Goal: Information Seeking & Learning: Learn about a topic

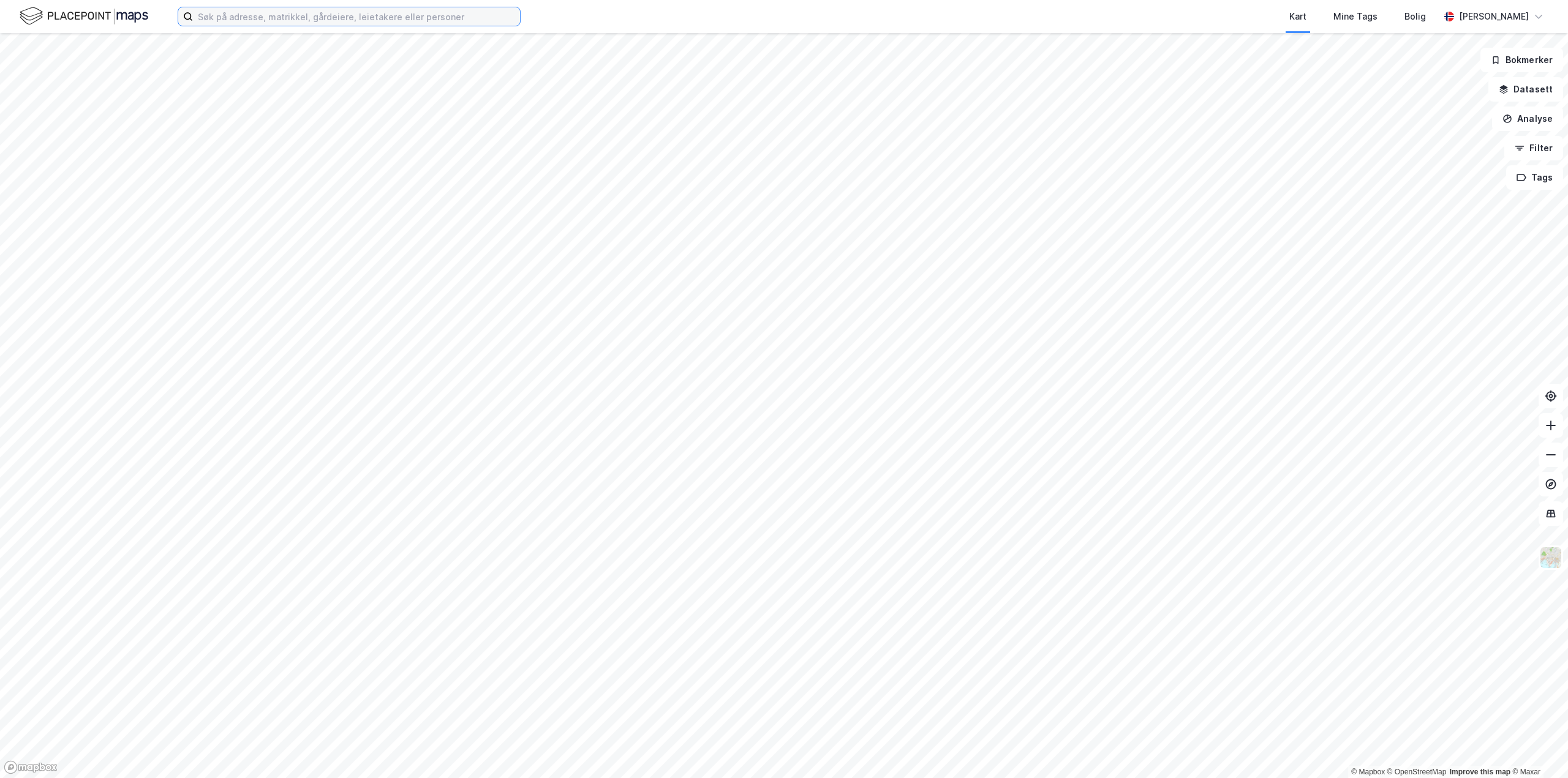
click at [201, 16] on input at bounding box center [356, 16] width 327 height 18
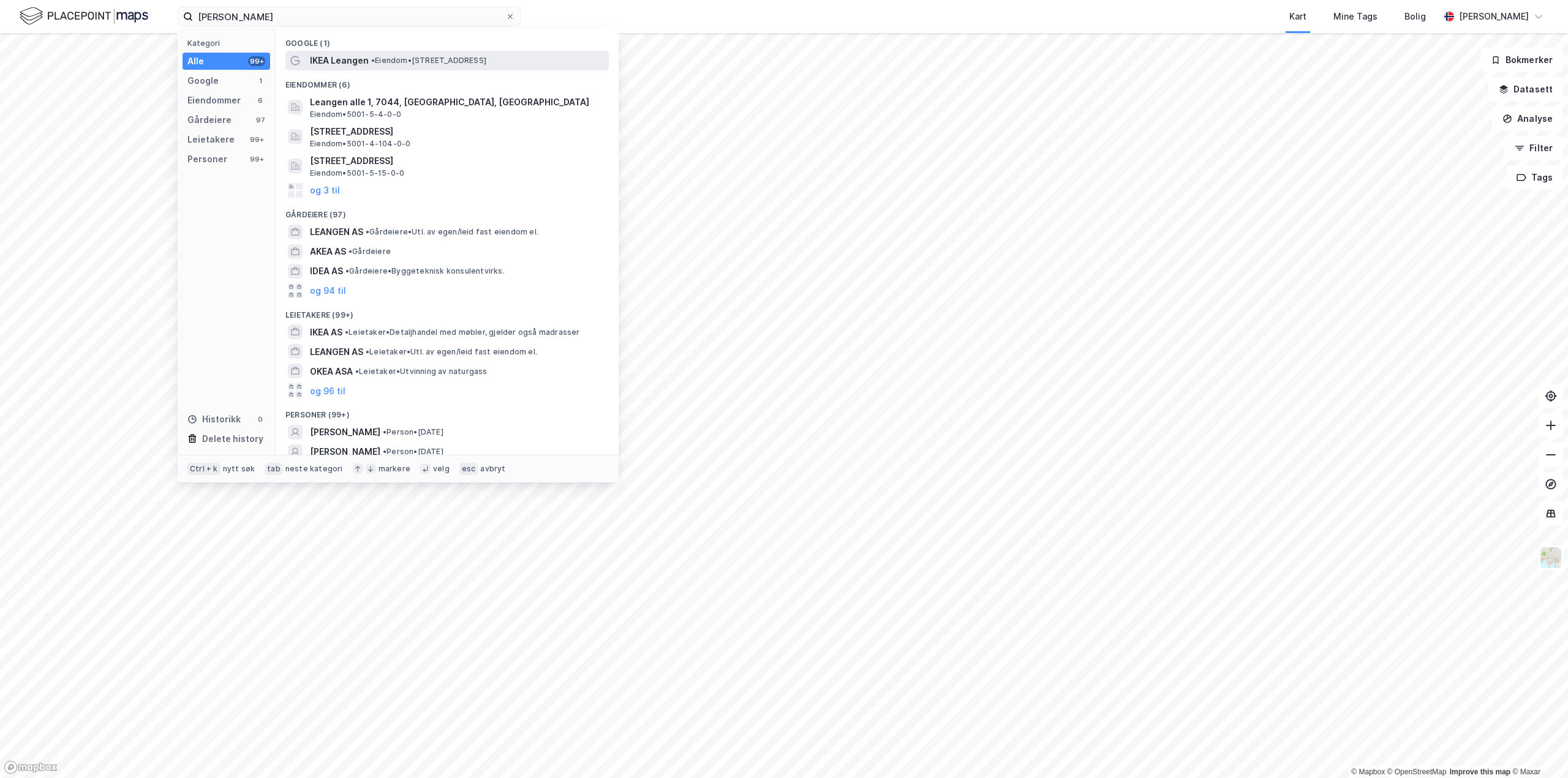
click at [376, 66] on div "IKEA Leangen • Eiendom • [STREET_ADDRESS]" at bounding box center [458, 61] width 297 height 15
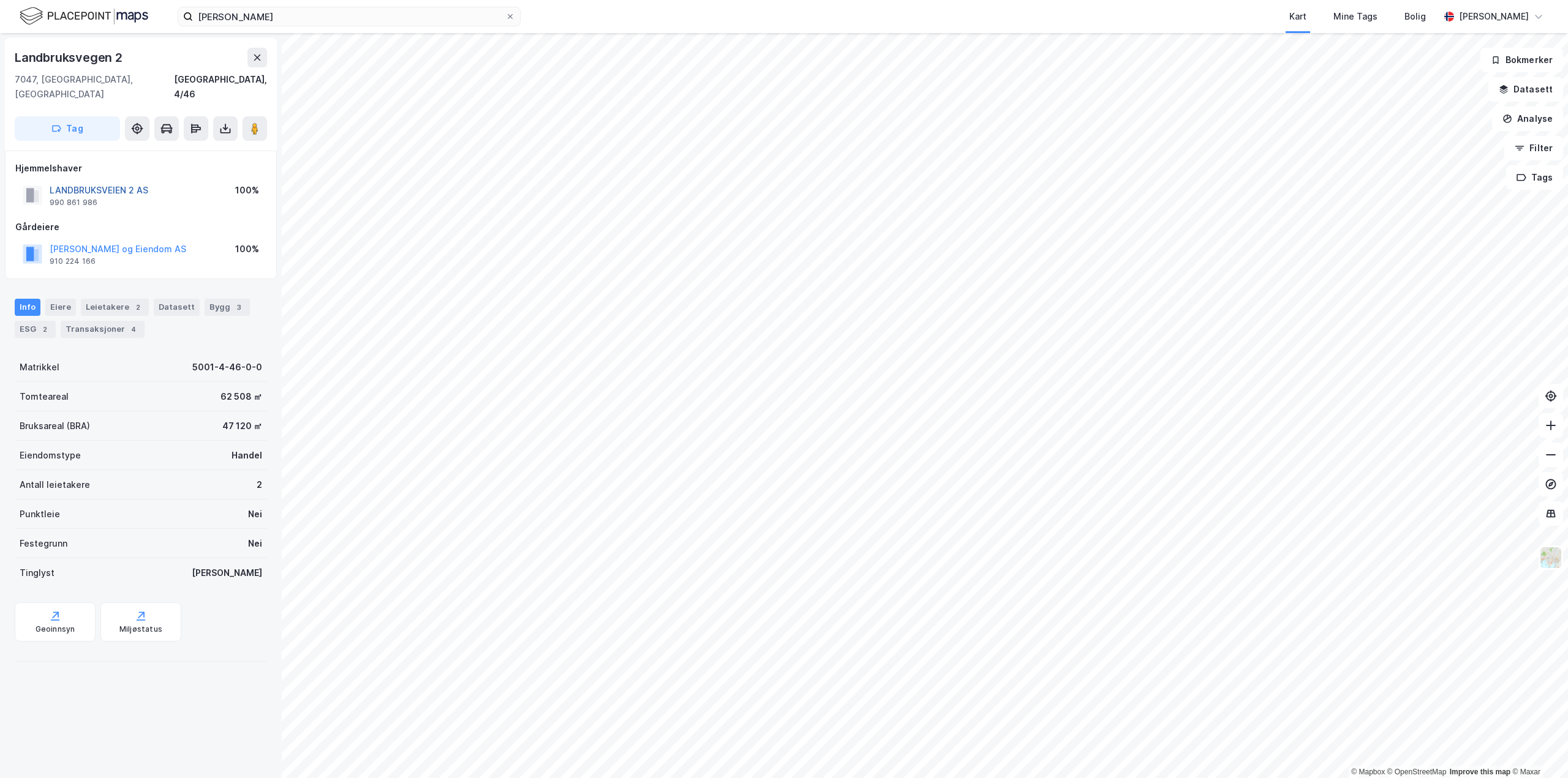
click at [0, 0] on button "LANDBRUKSVEIEN 2 AS" at bounding box center [0, 0] width 0 height 0
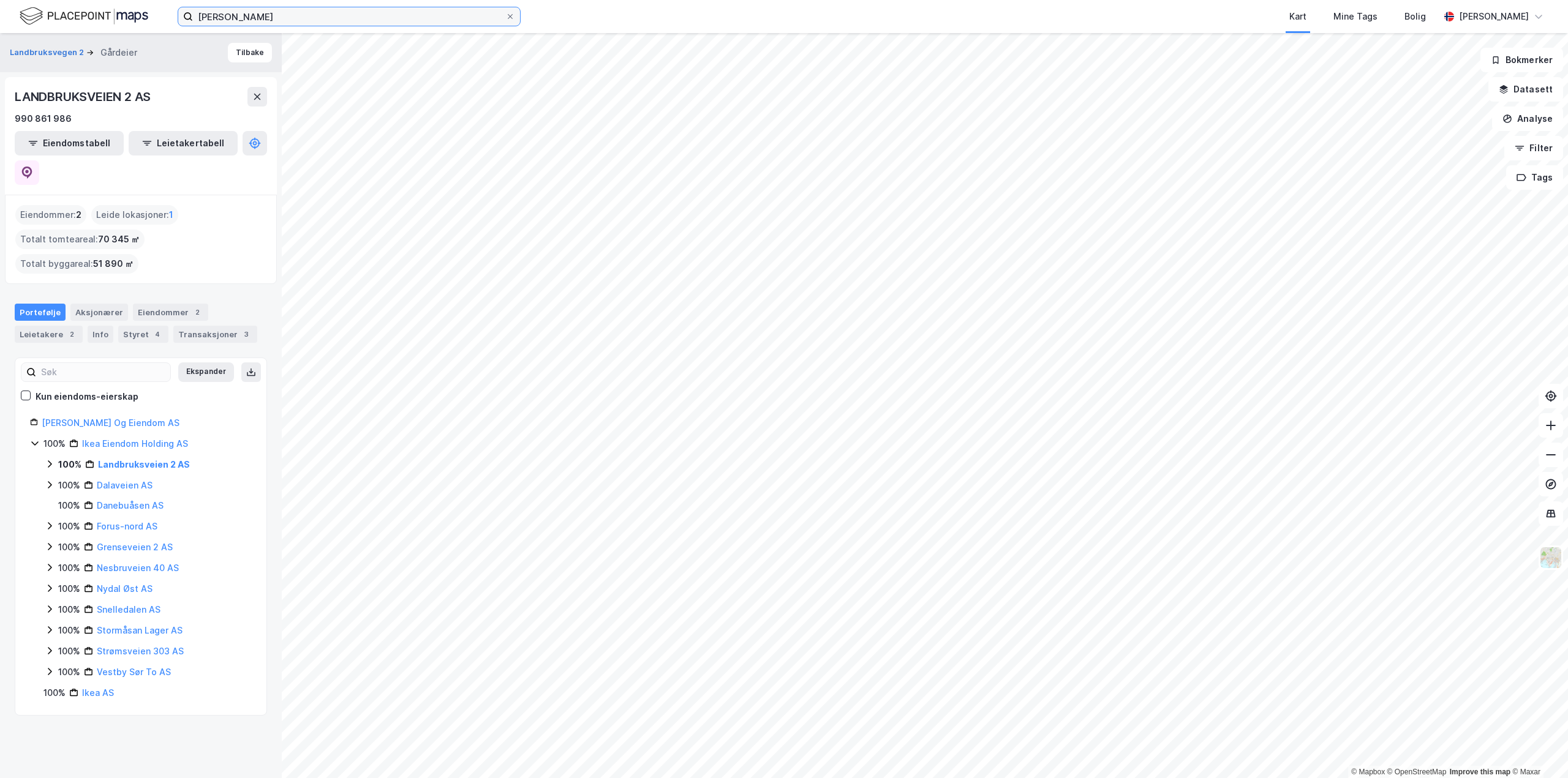
click at [241, 13] on input "[PERSON_NAME]" at bounding box center [348, 16] width 312 height 18
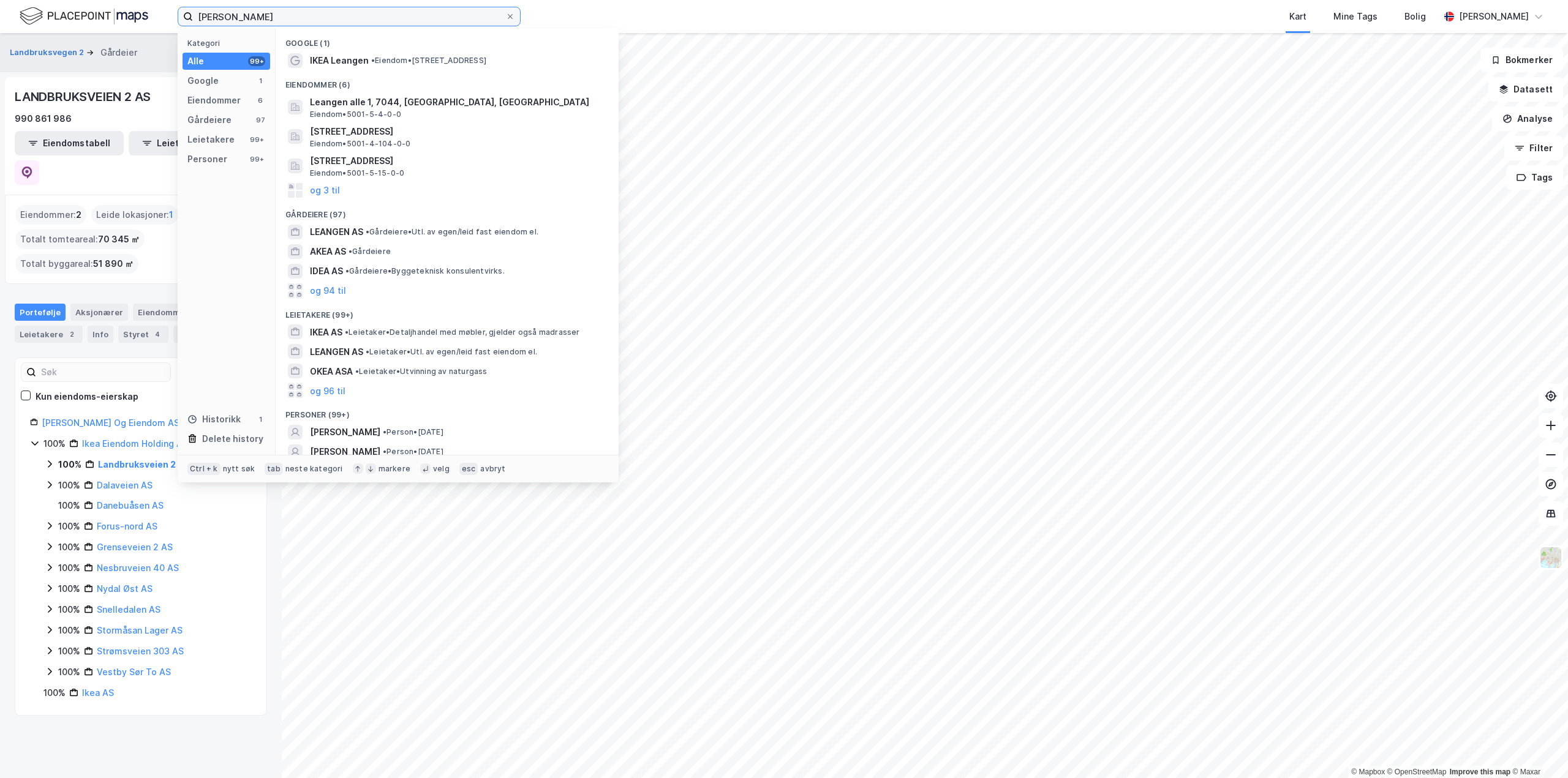
drag, startPoint x: 259, startPoint y: 14, endPoint x: 219, endPoint y: 17, distance: 40.1
click at [219, 17] on input "[PERSON_NAME]" at bounding box center [348, 16] width 312 height 18
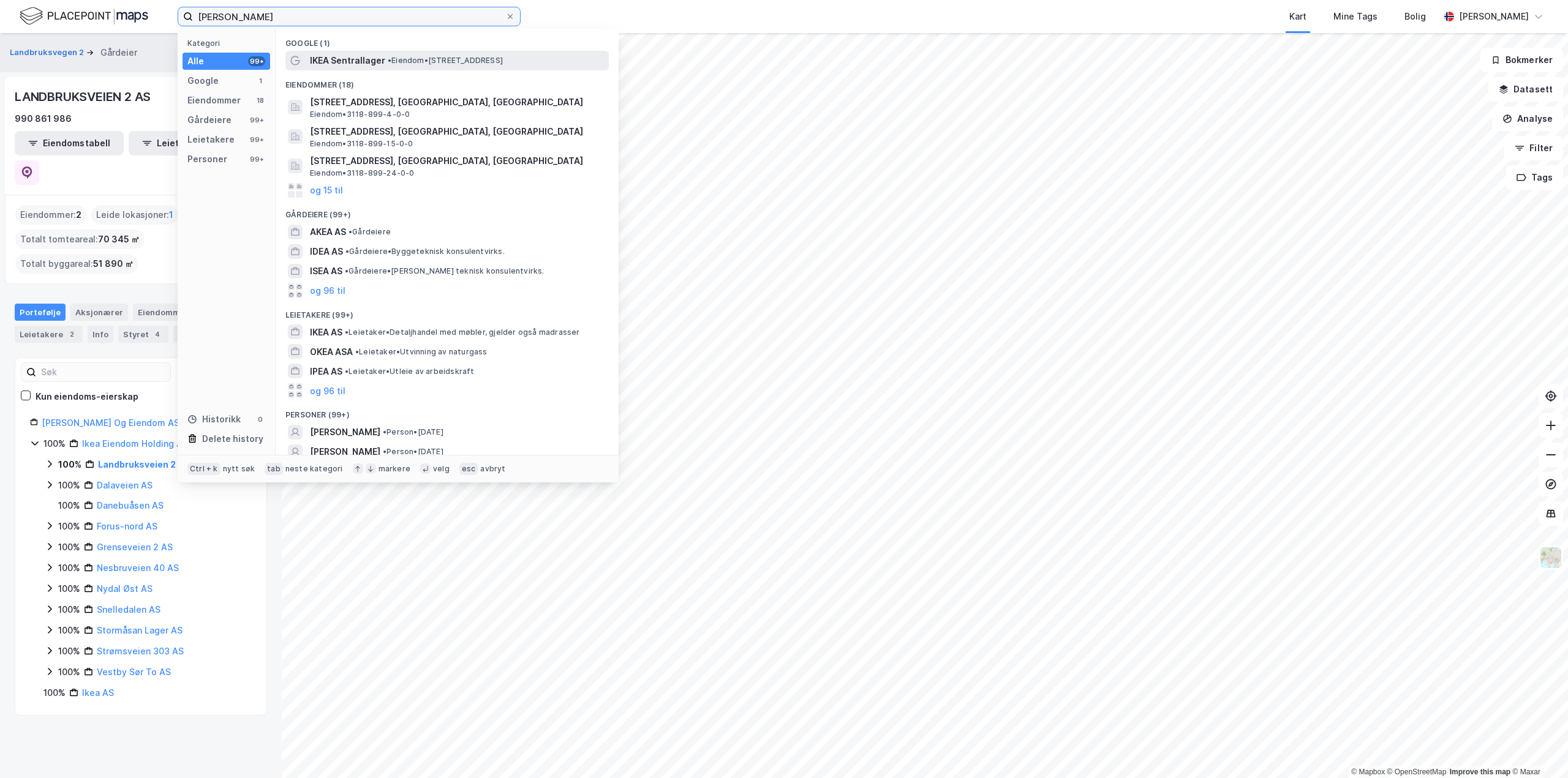
type input "[PERSON_NAME]"
click at [341, 62] on span "IKEA Sentrallager" at bounding box center [347, 61] width 75 height 15
